Goal: Task Accomplishment & Management: Manage account settings

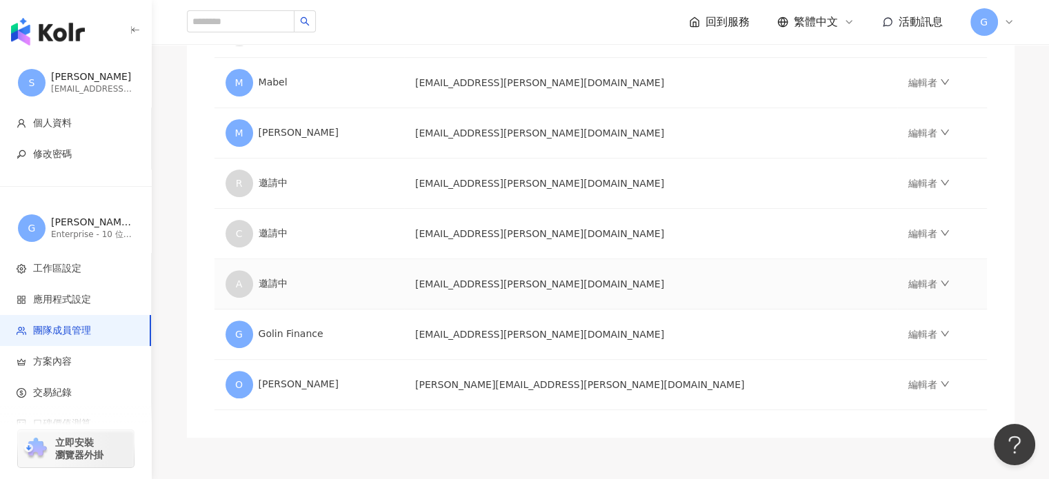
click at [592, 288] on td "[EMAIL_ADDRESS][PERSON_NAME][DOMAIN_NAME]" at bounding box center [650, 284] width 493 height 50
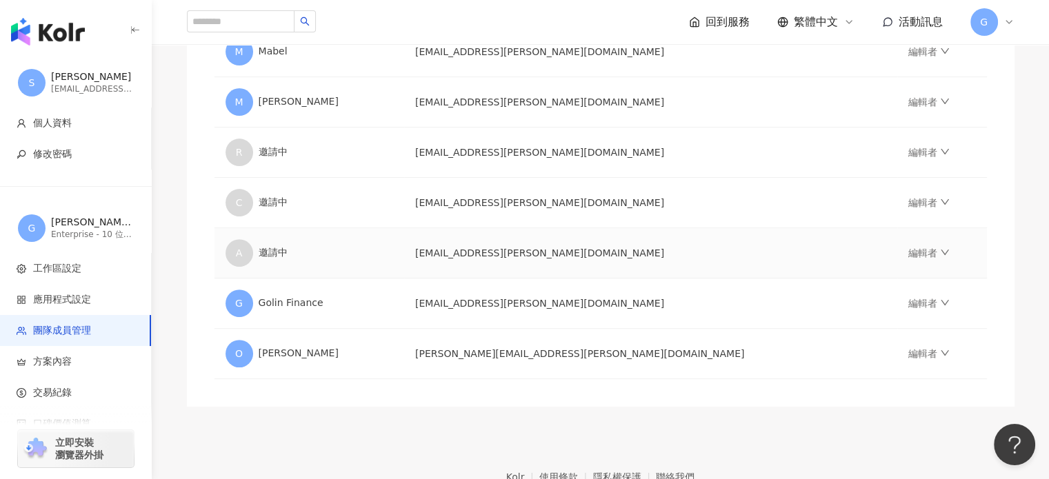
scroll to position [414, 0]
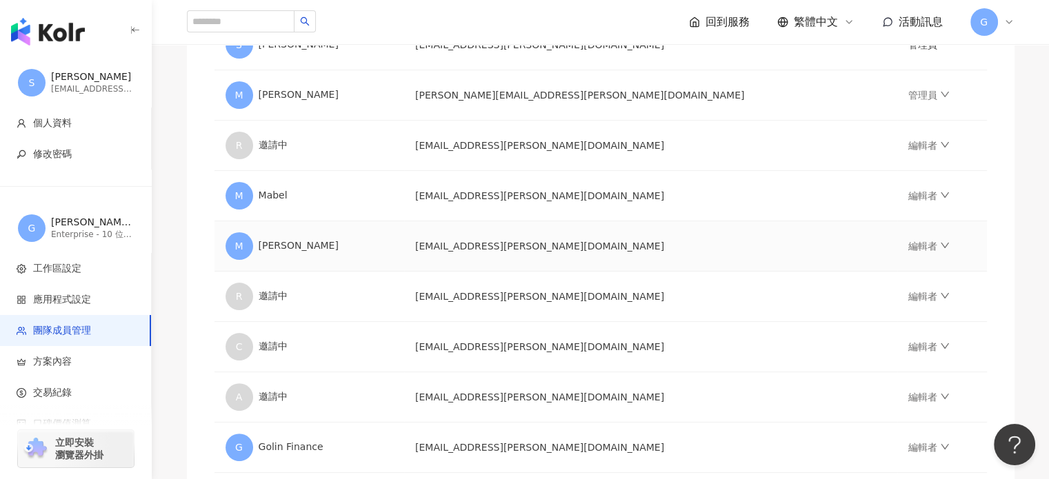
scroll to position [316, 0]
